Goal: Transaction & Acquisition: Purchase product/service

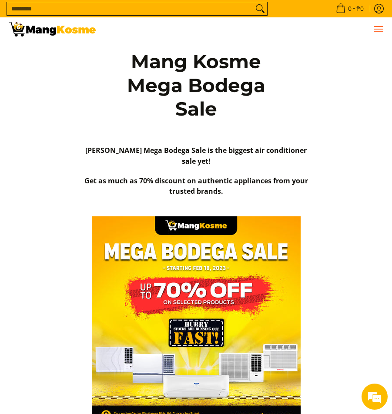
click at [378, 29] on span "Menu" at bounding box center [378, 29] width 10 height 0
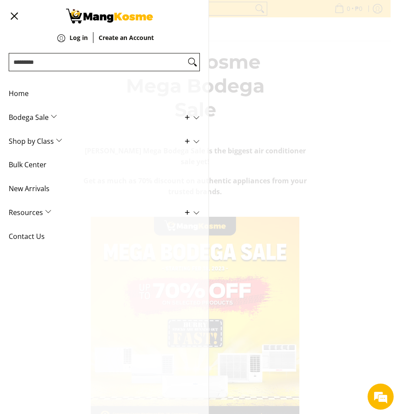
click at [53, 116] on span "Bodega Sale" at bounding box center [98, 118] width 178 height 24
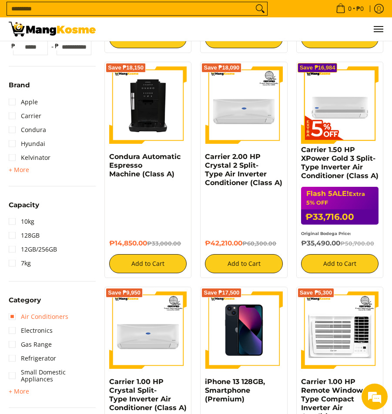
scroll to position [478, 0]
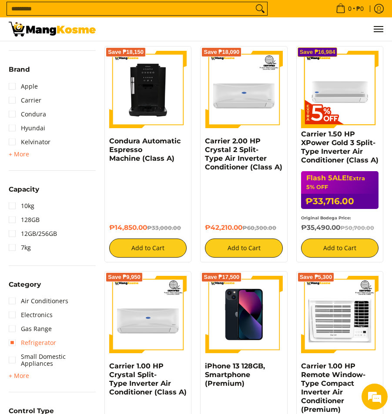
click at [12, 344] on link "Refrigerator" at bounding box center [32, 343] width 47 height 14
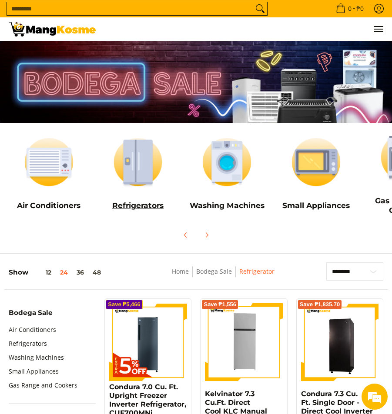
click at [138, 178] on img at bounding box center [138, 162] width 80 height 60
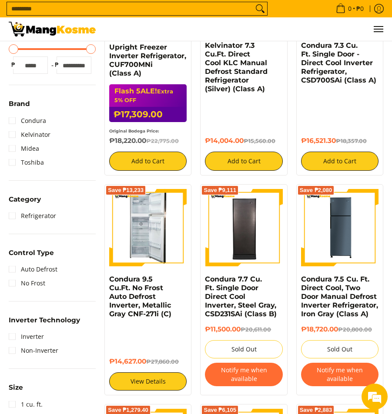
click at [140, 227] on img at bounding box center [148, 227] width 36 height 77
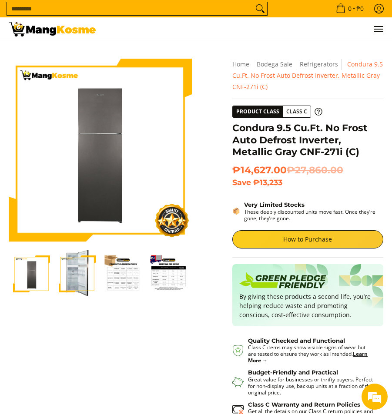
click at [72, 274] on img "Condura 9.5 Cu.Ft. No Frost Auto Defrost Inverter, Metallic Gray CNF-271i (C)-2" at bounding box center [77, 274] width 37 height 48
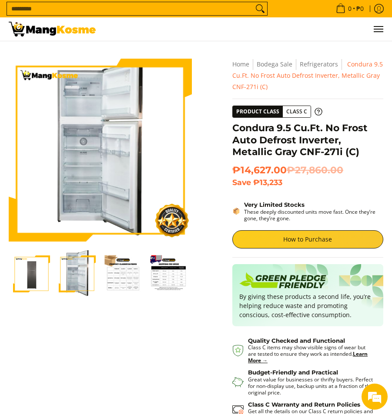
click at [118, 273] on img "Condura 9.5 Cu.Ft. No Frost Auto Defrost Inverter, Metallic Gray CNF-271i (C)-3" at bounding box center [122, 274] width 37 height 37
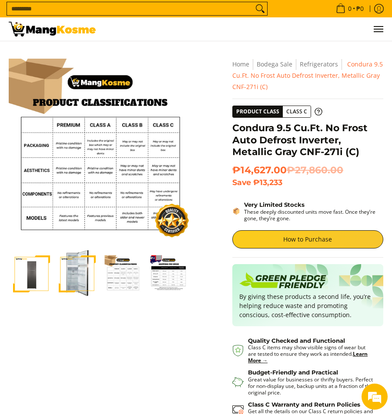
click at [76, 276] on img "Condura 9.5 Cu.Ft. No Frost Auto Defrost Inverter, Metallic Gray CNF-271i (C)-2" at bounding box center [77, 274] width 37 height 48
